Goal: Browse casually

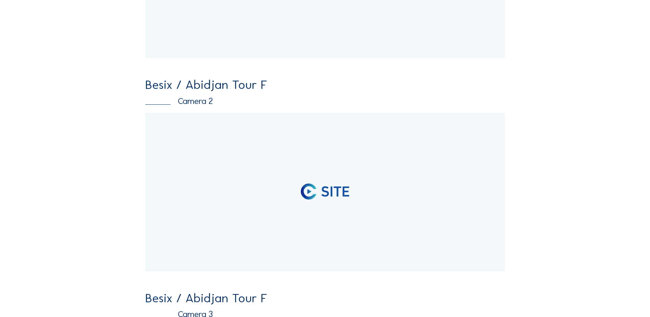
scroll to position [206, 0]
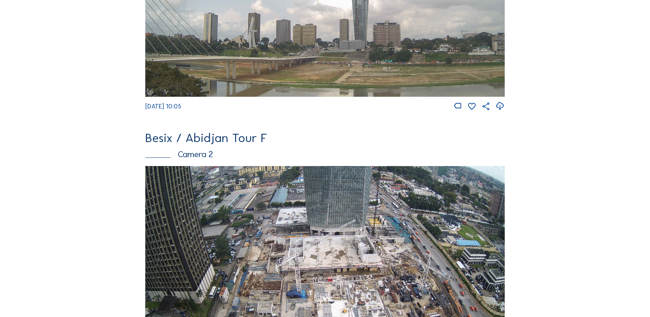
click at [180, 191] on img at bounding box center [325, 267] width 360 height 202
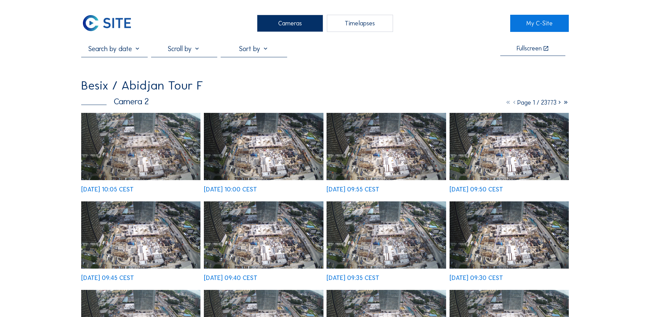
click at [153, 147] on img at bounding box center [140, 146] width 119 height 67
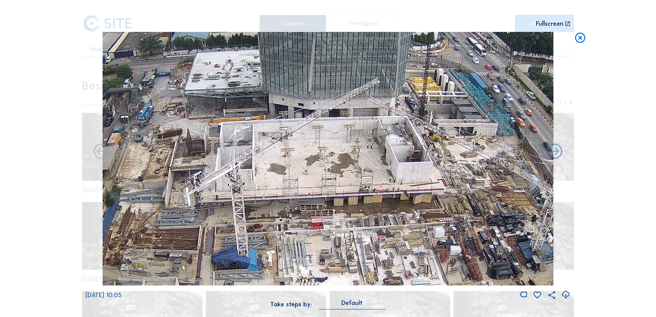
drag, startPoint x: 328, startPoint y: 161, endPoint x: 323, endPoint y: 174, distance: 13.9
click at [323, 174] on img at bounding box center [328, 158] width 451 height 253
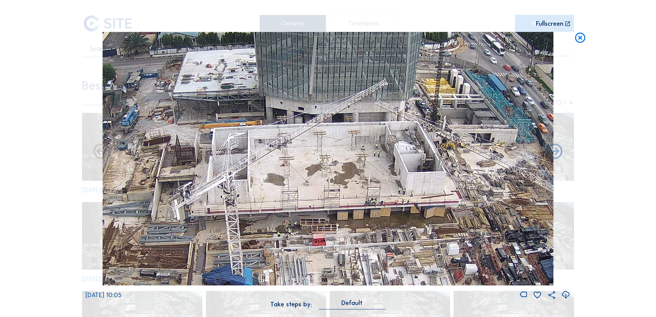
drag, startPoint x: 313, startPoint y: 171, endPoint x: 315, endPoint y: 179, distance: 8.8
click at [315, 179] on img at bounding box center [328, 158] width 451 height 253
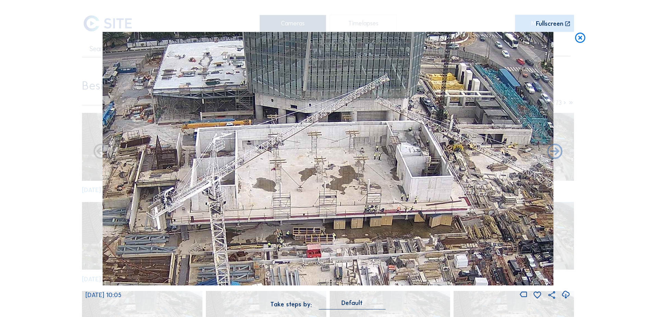
click at [352, 156] on img at bounding box center [328, 158] width 451 height 253
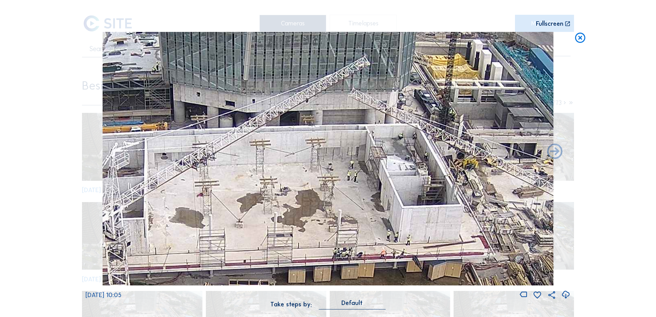
drag, startPoint x: 380, startPoint y: 165, endPoint x: 386, endPoint y: 182, distance: 18.5
click at [386, 182] on img at bounding box center [328, 158] width 451 height 253
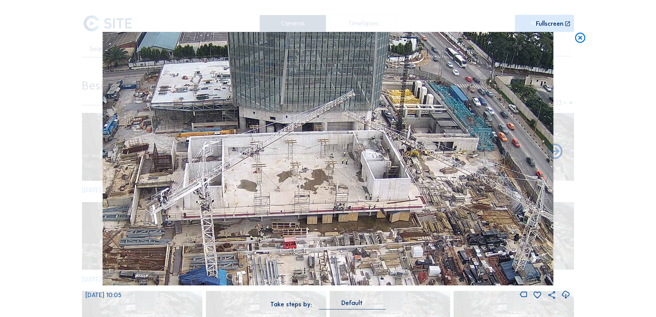
drag, startPoint x: 359, startPoint y: 209, endPoint x: 332, endPoint y: 191, distance: 32.8
click at [332, 191] on img at bounding box center [328, 158] width 451 height 253
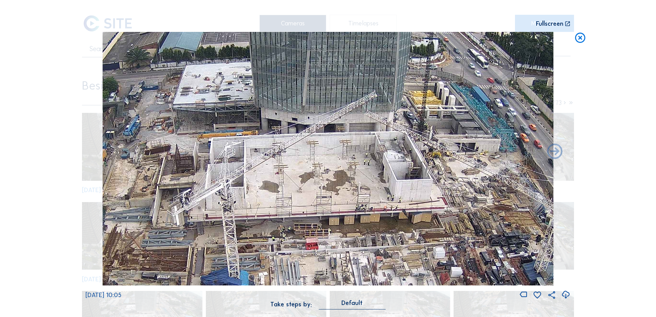
drag, startPoint x: 284, startPoint y: 190, endPoint x: 305, endPoint y: 191, distance: 22.0
click at [305, 191] on img at bounding box center [328, 158] width 451 height 253
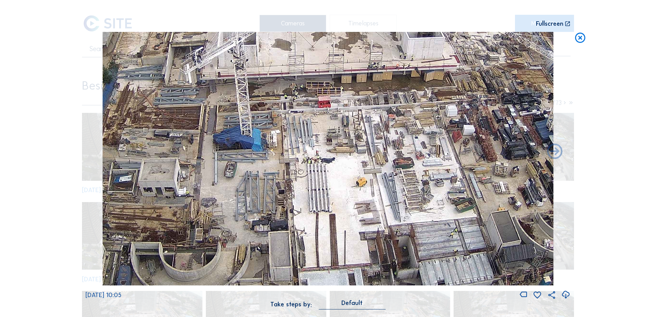
drag, startPoint x: 307, startPoint y: 189, endPoint x: 319, endPoint y: 53, distance: 136.3
click at [319, 53] on img at bounding box center [328, 158] width 451 height 253
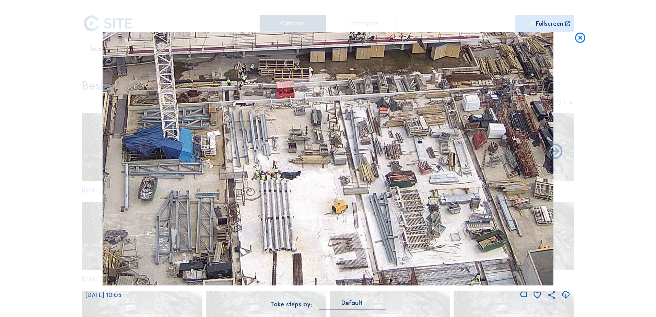
drag, startPoint x: 324, startPoint y: 213, endPoint x: 272, endPoint y: 237, distance: 57.2
click at [272, 237] on img at bounding box center [328, 158] width 451 height 253
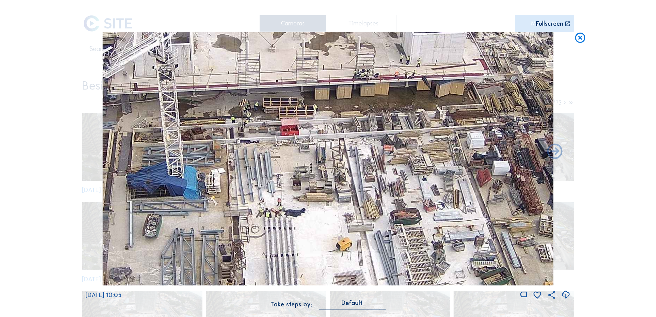
drag, startPoint x: 374, startPoint y: 139, endPoint x: 374, endPoint y: 145, distance: 6.5
click at [374, 145] on img at bounding box center [328, 158] width 451 height 253
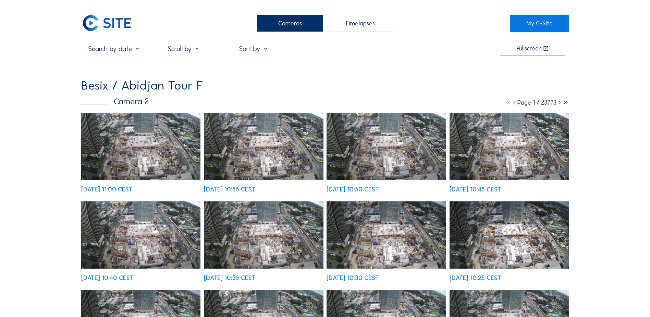
click at [136, 147] on img at bounding box center [140, 146] width 119 height 67
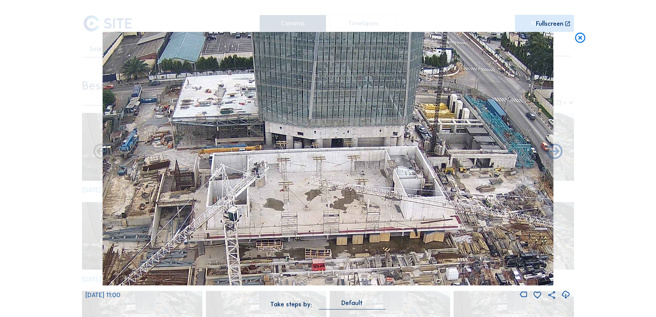
drag, startPoint x: 356, startPoint y: 127, endPoint x: 308, endPoint y: 152, distance: 53.7
click at [308, 152] on img at bounding box center [328, 158] width 451 height 253
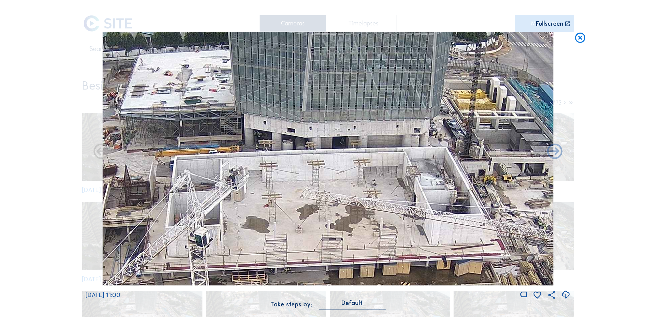
drag, startPoint x: 305, startPoint y: 151, endPoint x: 304, endPoint y: 146, distance: 4.7
click at [304, 146] on img at bounding box center [328, 158] width 451 height 253
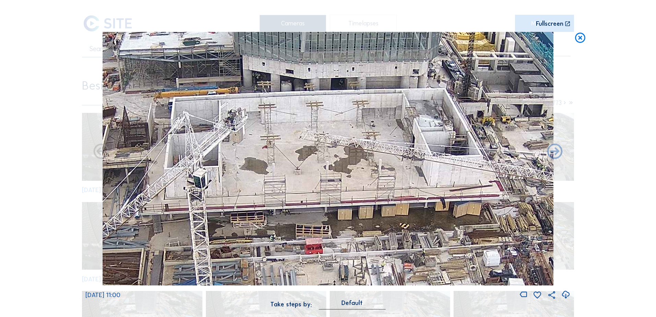
drag, startPoint x: 380, startPoint y: 251, endPoint x: 387, endPoint y: 173, distance: 78.8
click at [383, 177] on img at bounding box center [328, 158] width 451 height 253
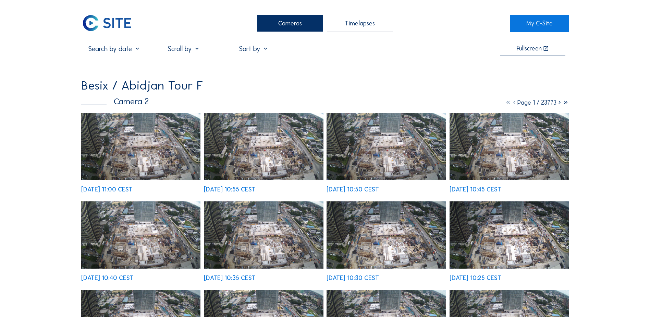
click at [148, 132] on img at bounding box center [140, 146] width 119 height 67
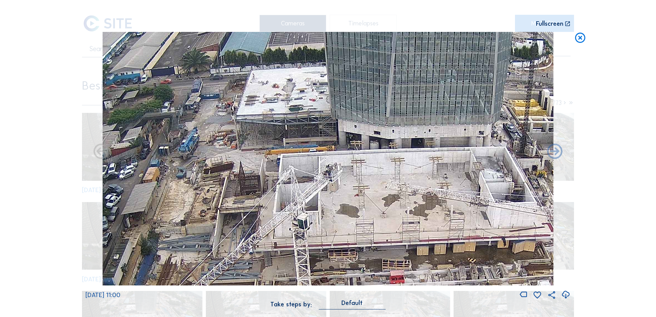
drag, startPoint x: 310, startPoint y: 98, endPoint x: 276, endPoint y: 110, distance: 35.7
click at [276, 110] on img at bounding box center [328, 158] width 451 height 253
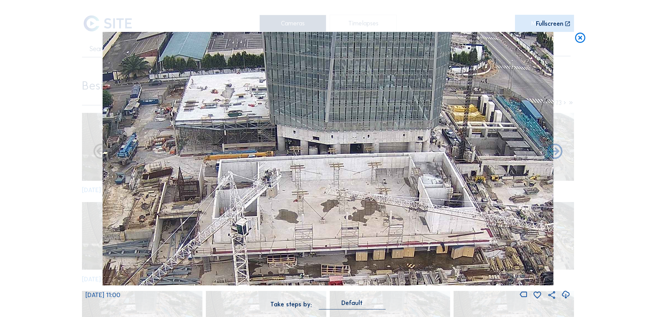
drag, startPoint x: 348, startPoint y: 172, endPoint x: 320, endPoint y: 166, distance: 28.7
click at [320, 166] on img at bounding box center [328, 158] width 451 height 253
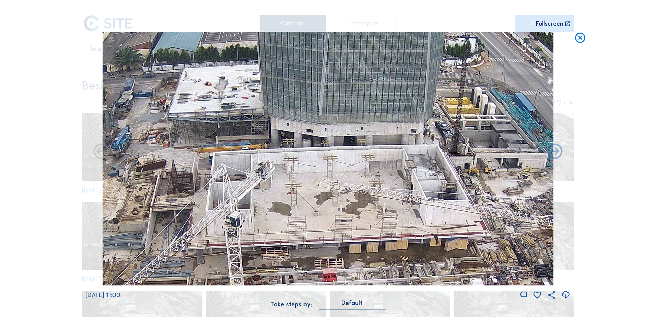
drag, startPoint x: 320, startPoint y: 166, endPoint x: 314, endPoint y: 158, distance: 10.1
click at [314, 158] on img at bounding box center [328, 158] width 451 height 253
drag, startPoint x: 261, startPoint y: 231, endPoint x: 277, endPoint y: 131, distance: 100.6
click at [276, 133] on img at bounding box center [328, 158] width 451 height 253
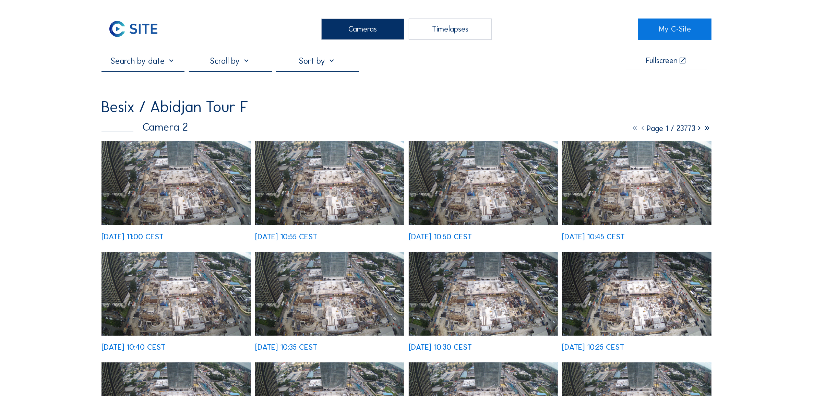
click at [351, 190] on img at bounding box center [329, 183] width 149 height 84
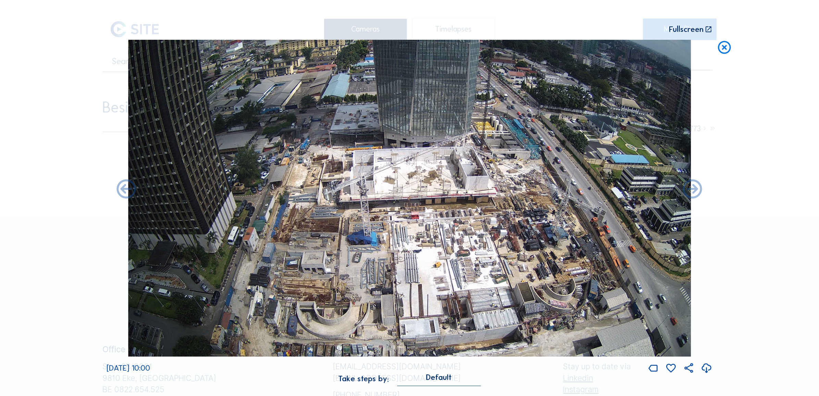
drag, startPoint x: 408, startPoint y: 211, endPoint x: 398, endPoint y: 221, distance: 15.0
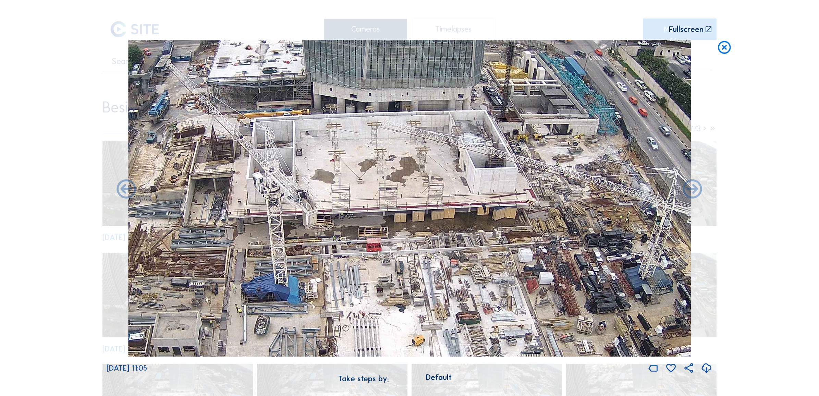
drag, startPoint x: 388, startPoint y: 203, endPoint x: 406, endPoint y: 214, distance: 20.2
click at [406, 214] on img at bounding box center [409, 198] width 563 height 317
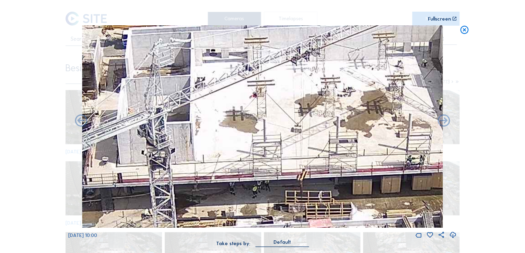
drag, startPoint x: 321, startPoint y: 187, endPoint x: 300, endPoint y: 113, distance: 76.2
click at [301, 113] on img at bounding box center [262, 126] width 360 height 203
